Goal: Find specific page/section

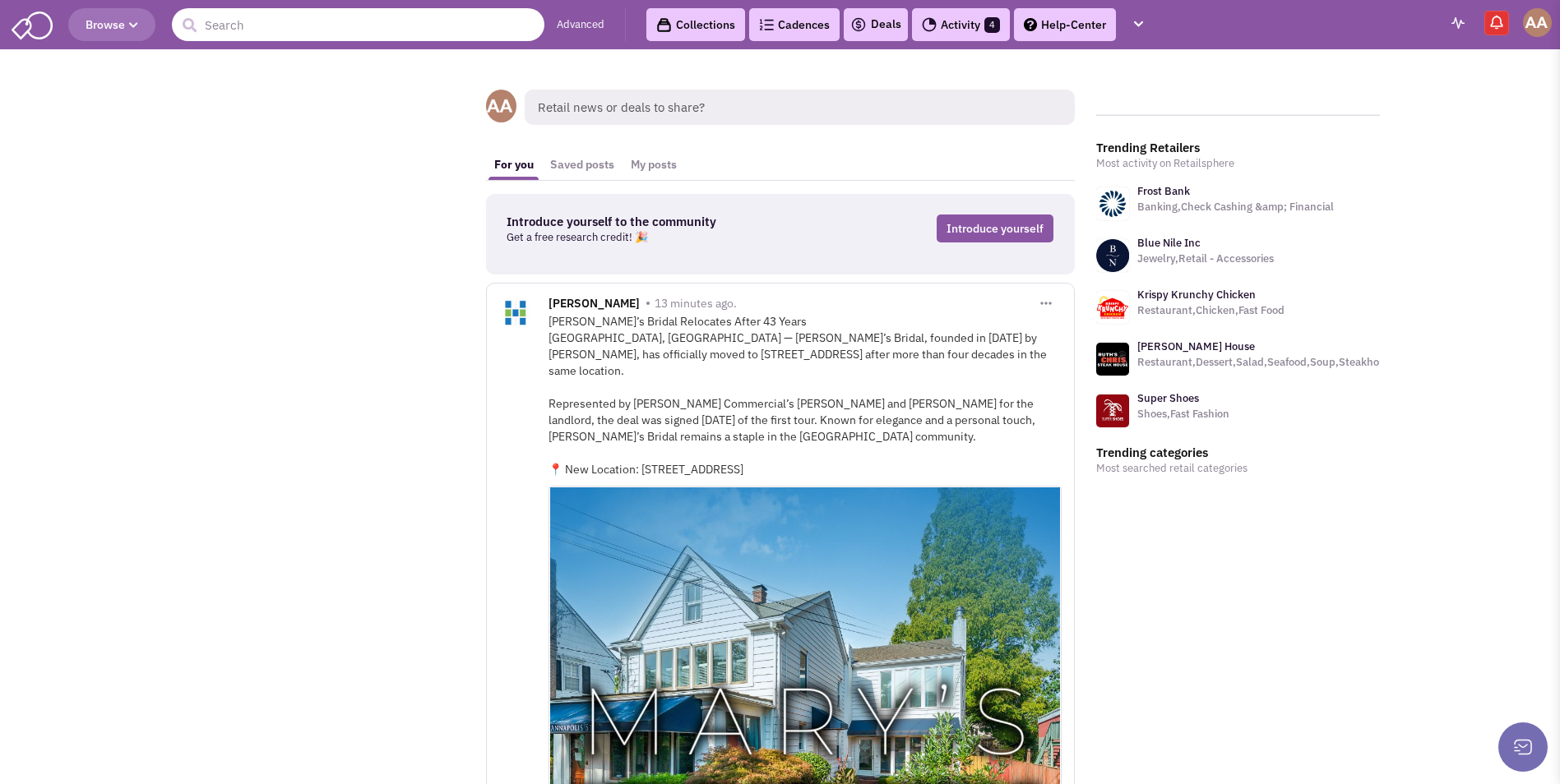
click at [397, 28] on input "text" at bounding box center [358, 24] width 373 height 33
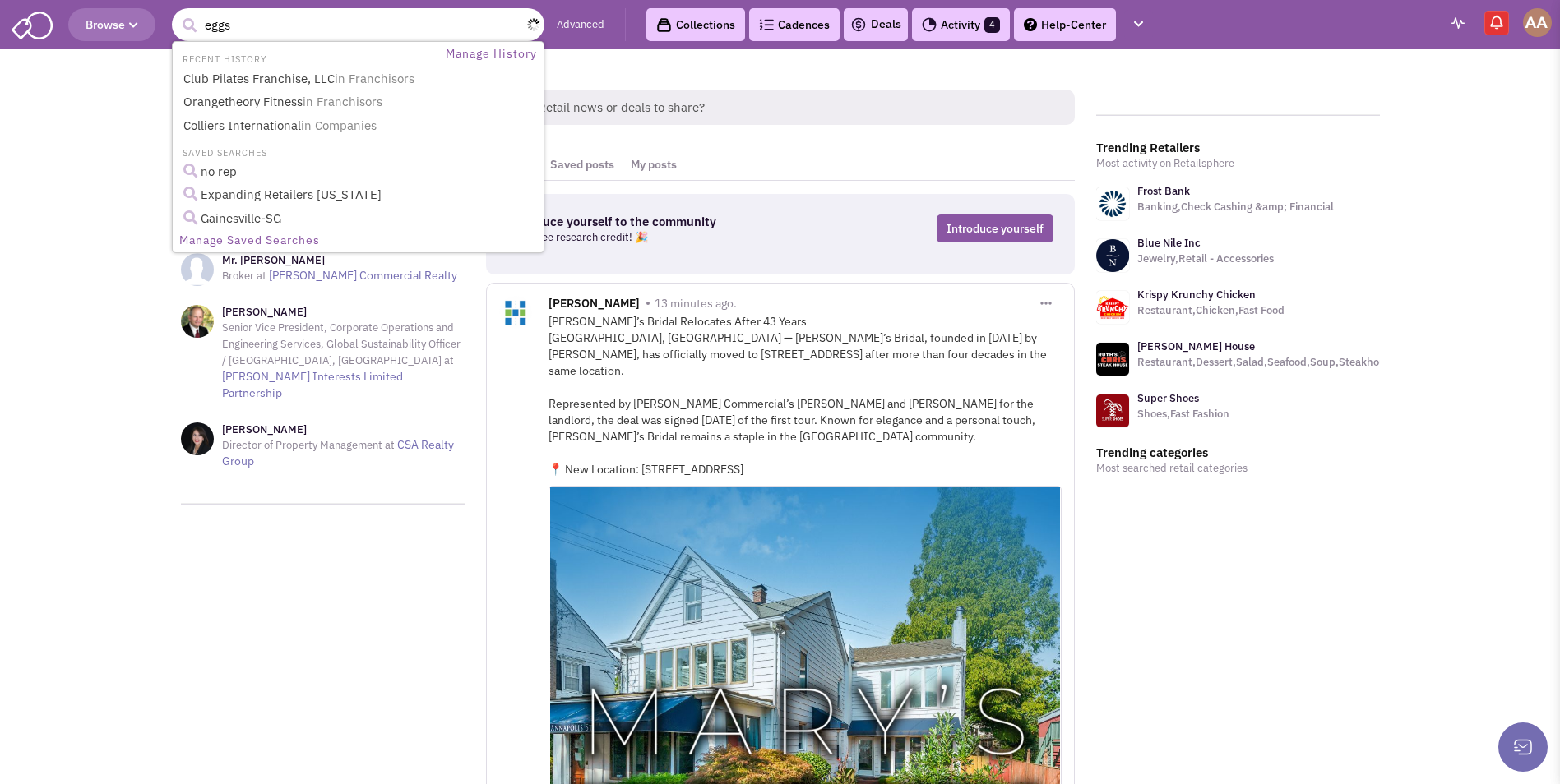
type input "eggsq"
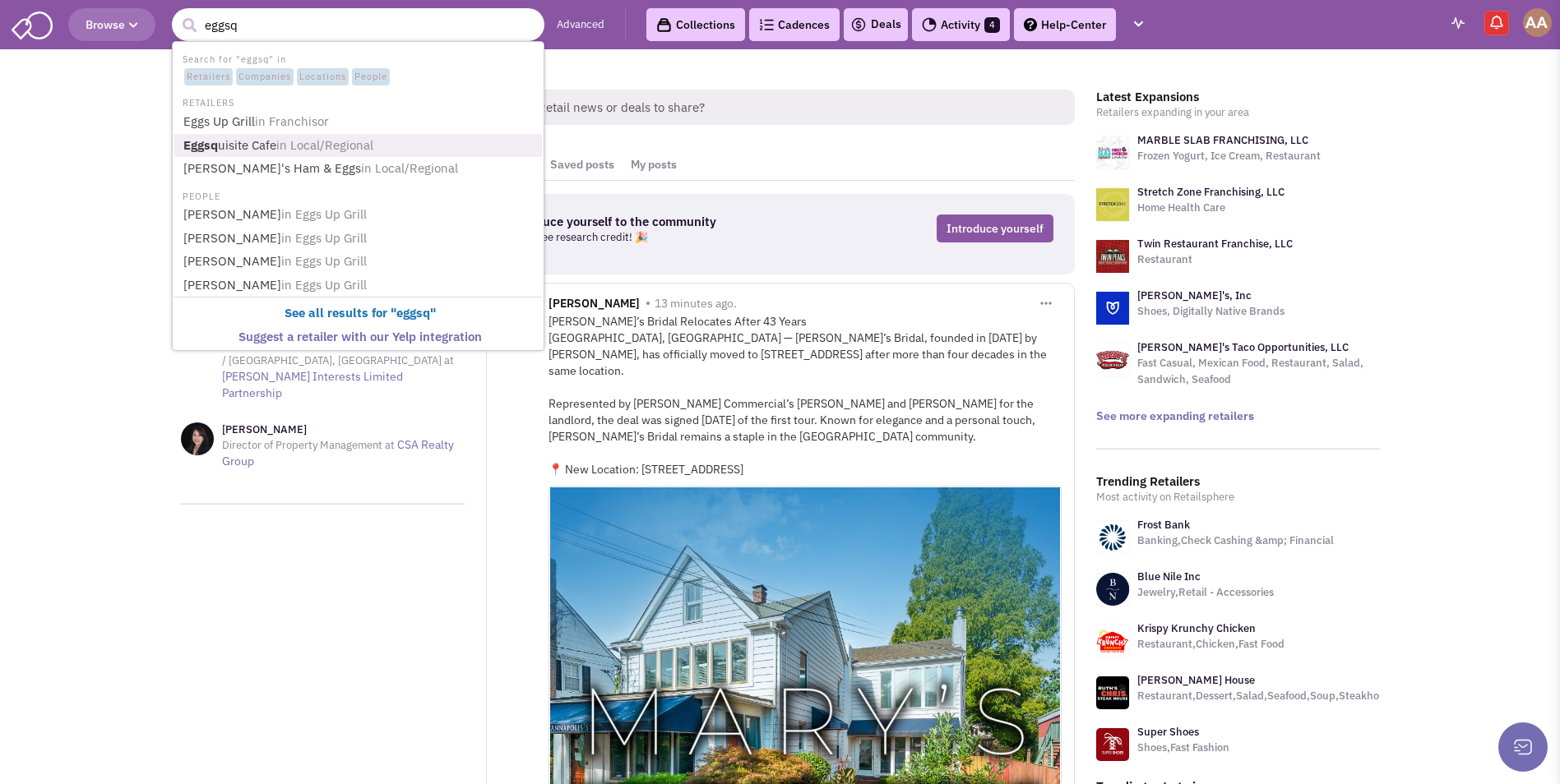
click at [348, 142] on span "in Local/Regional" at bounding box center [324, 145] width 97 height 16
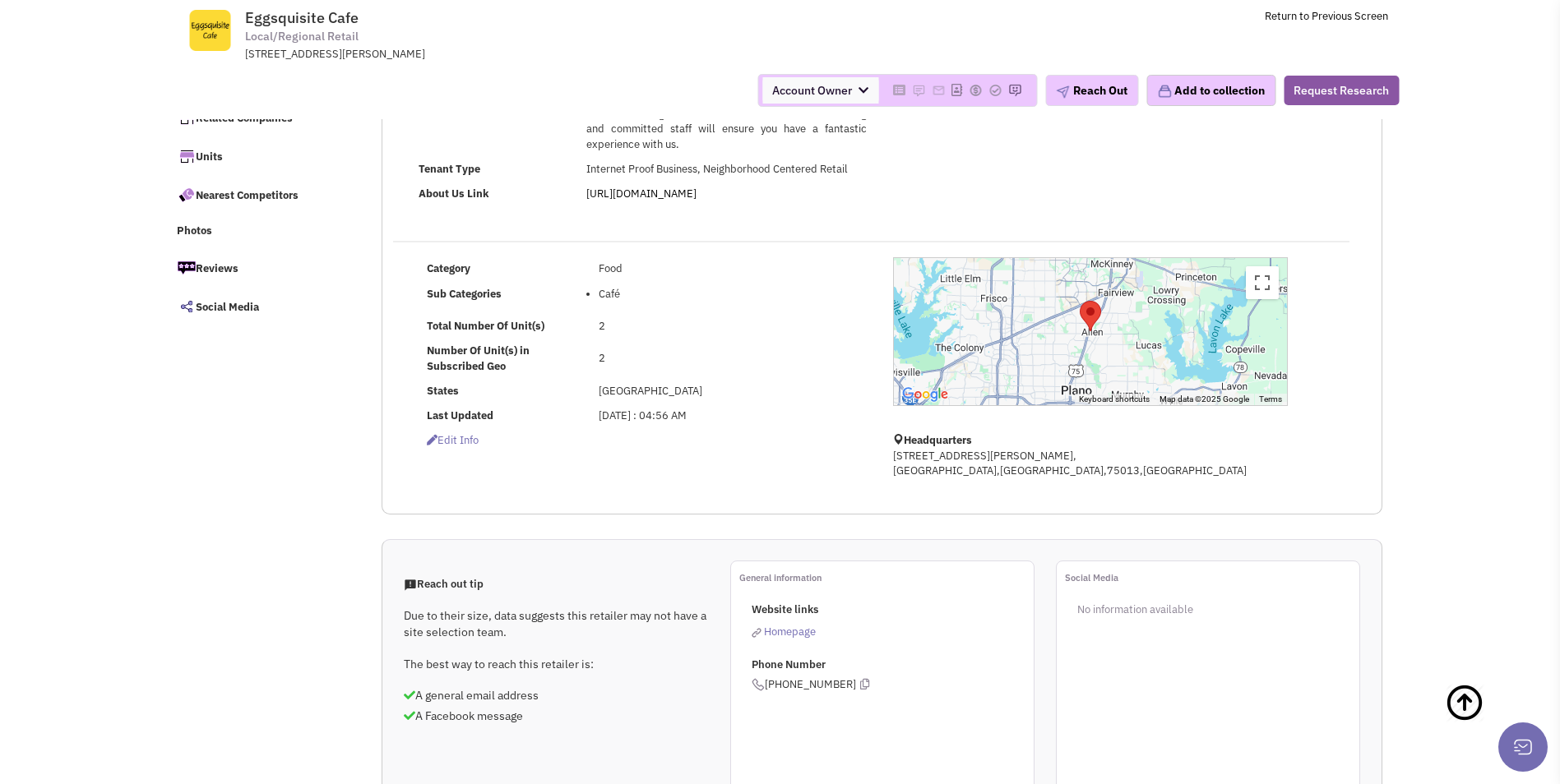
scroll to position [82, 0]
click at [697, 202] on link "[URL][DOMAIN_NAME]" at bounding box center [641, 194] width 110 height 14
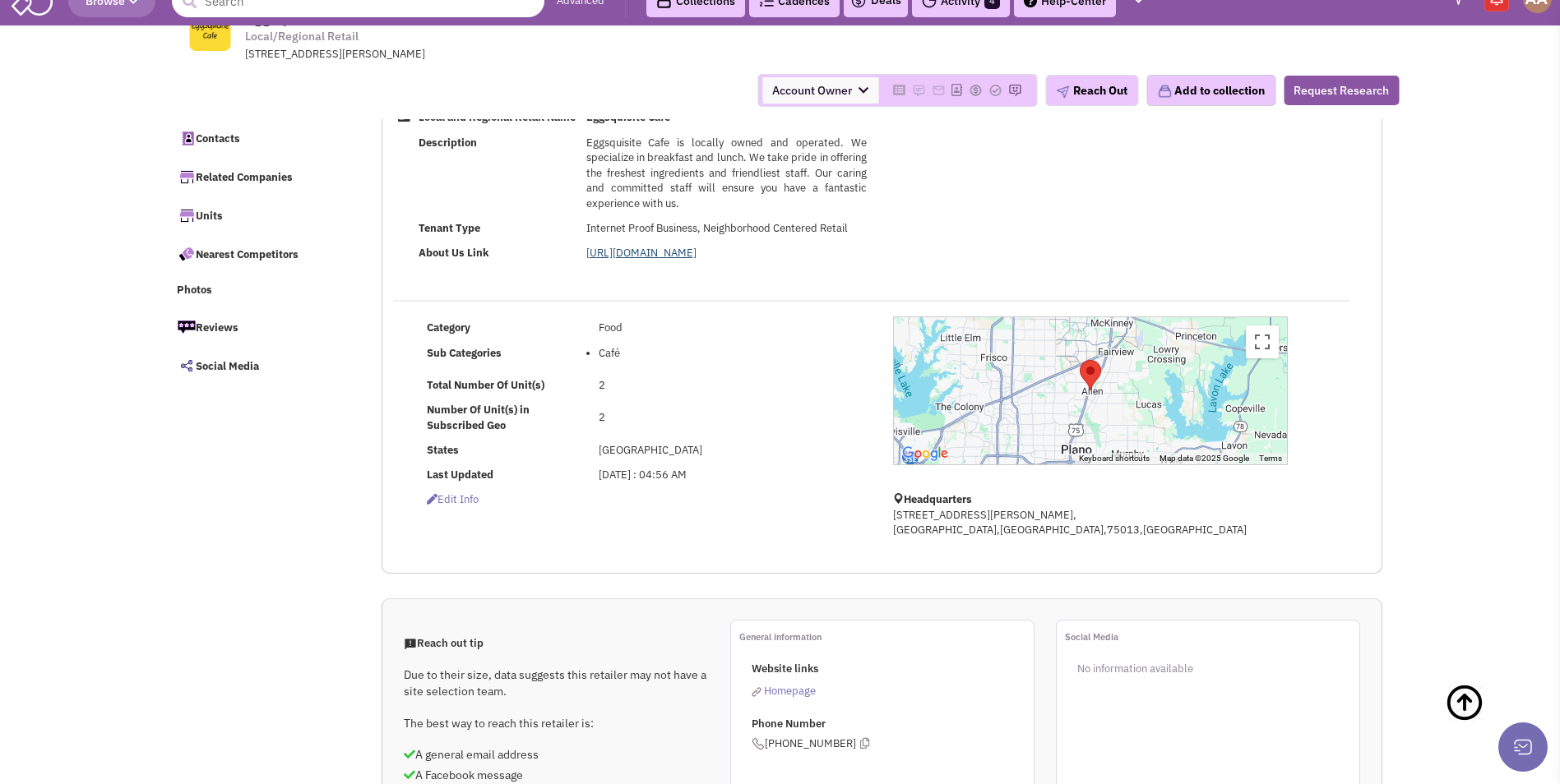
scroll to position [0, 0]
